Goal: Communication & Community: Participate in discussion

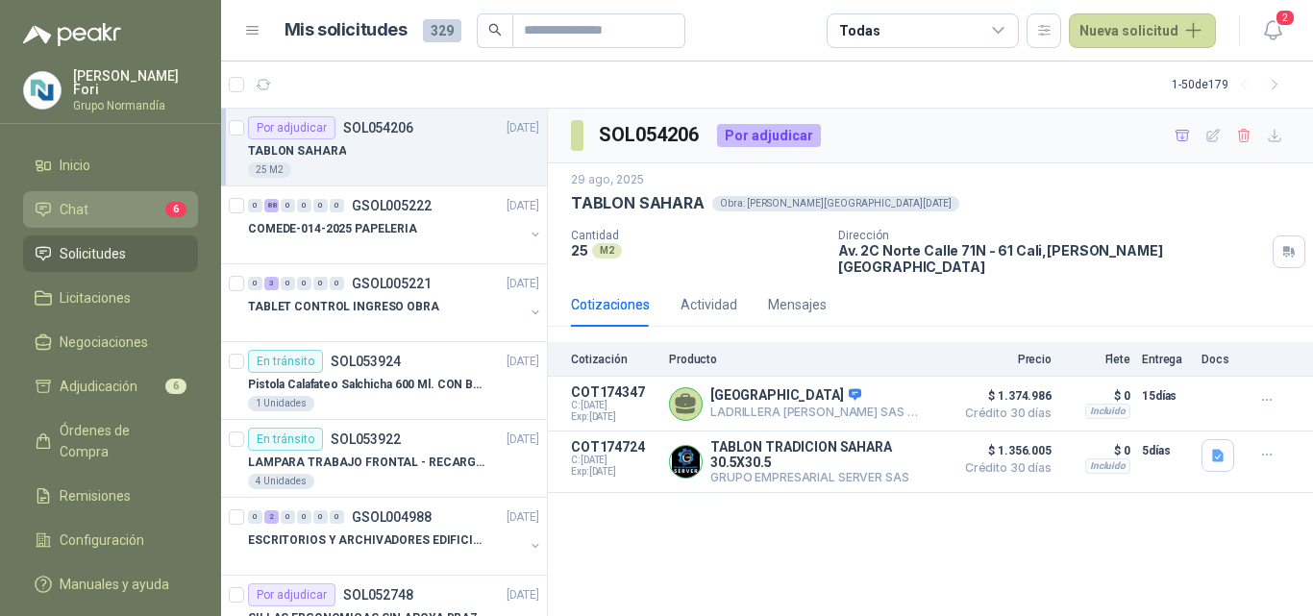
click at [146, 191] on link "Chat 6" at bounding box center [110, 209] width 175 height 37
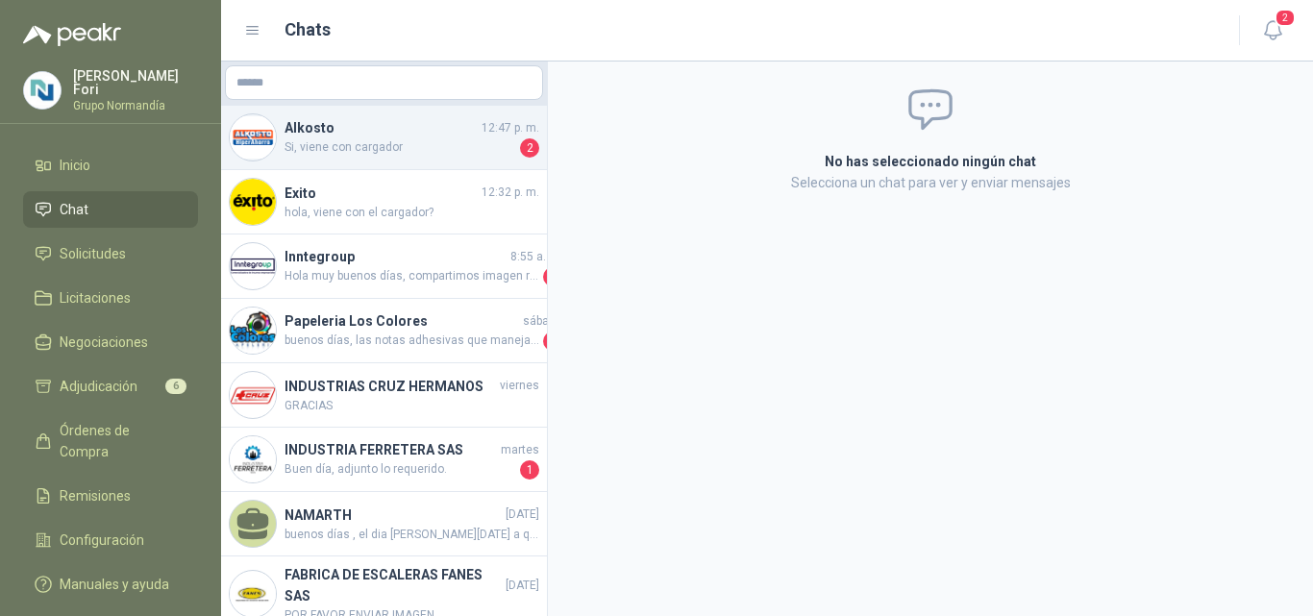
click at [438, 139] on span "Si, viene con cargador" at bounding box center [401, 147] width 232 height 19
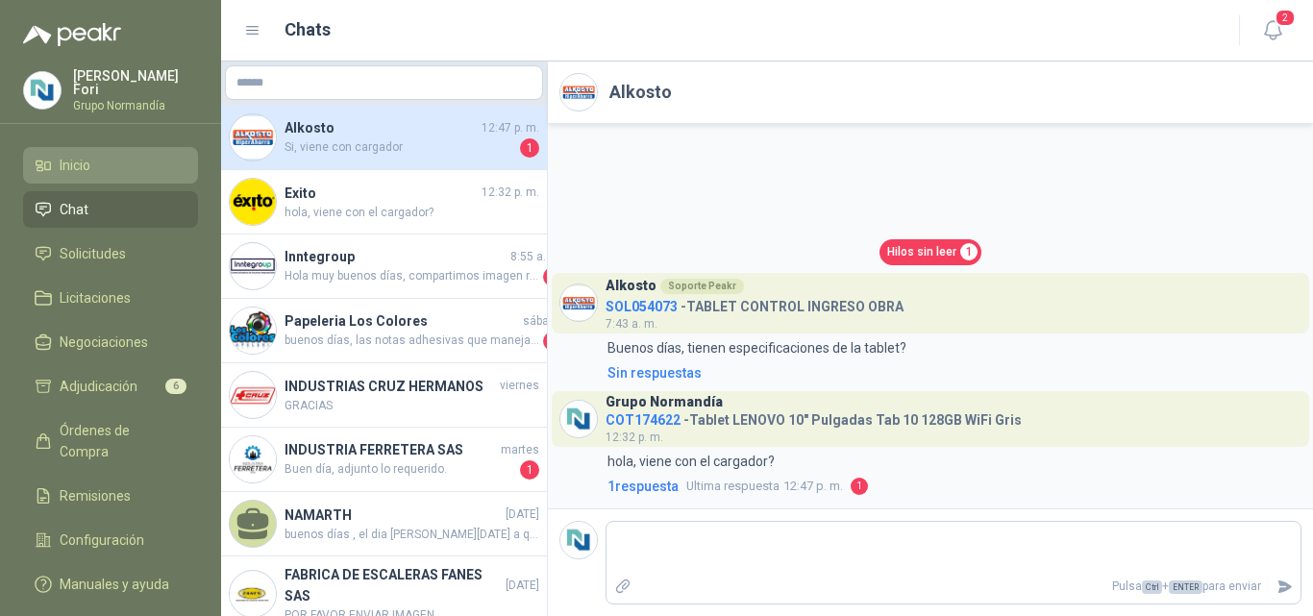
click at [87, 156] on span "Inicio" at bounding box center [75, 165] width 31 height 21
